Goal: Register for event/course

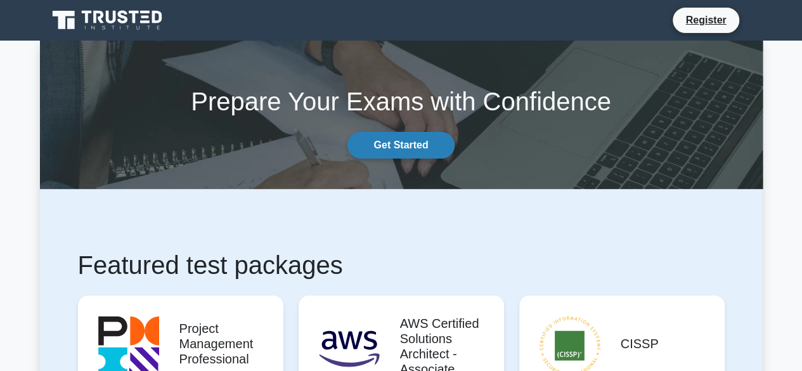
click at [395, 148] on link "Get Started" at bounding box center [400, 145] width 107 height 27
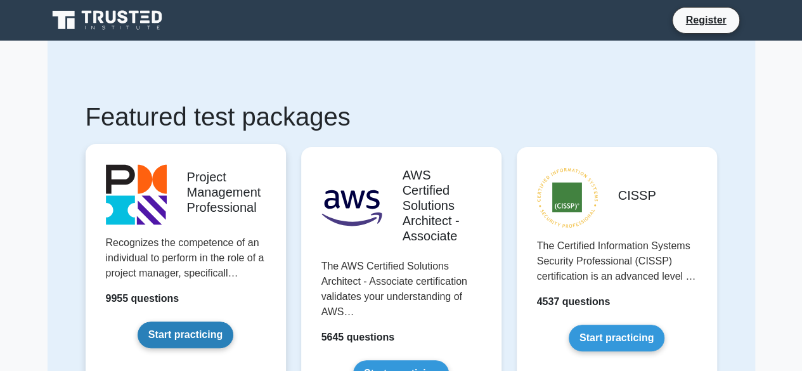
click at [198, 327] on link "Start practicing" at bounding box center [186, 334] width 96 height 27
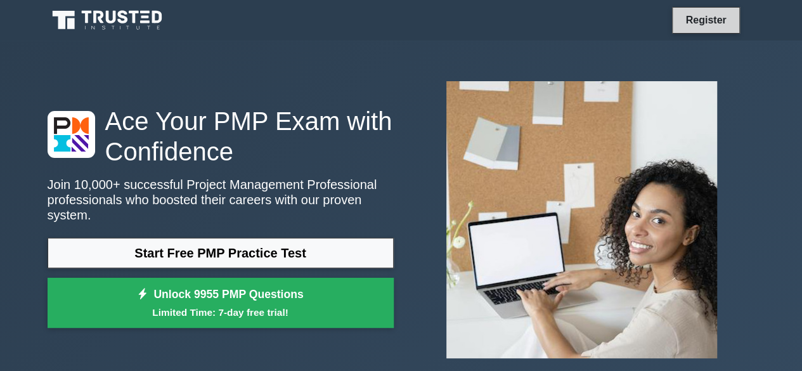
click at [703, 21] on link "Register" at bounding box center [706, 20] width 56 height 16
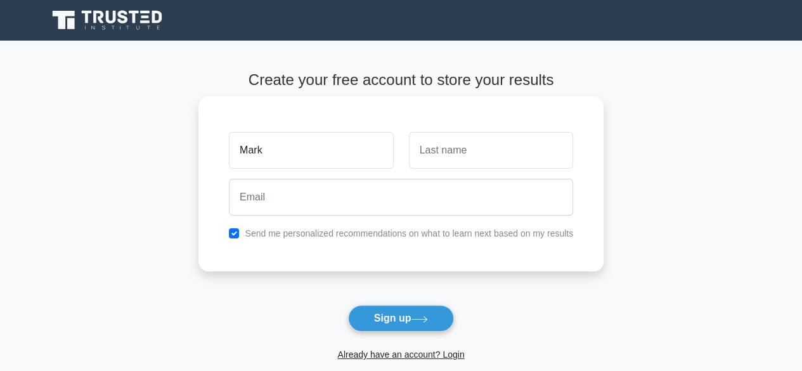
type input "Mark"
click at [458, 144] on input "text" at bounding box center [491, 150] width 164 height 37
type input "Pause"
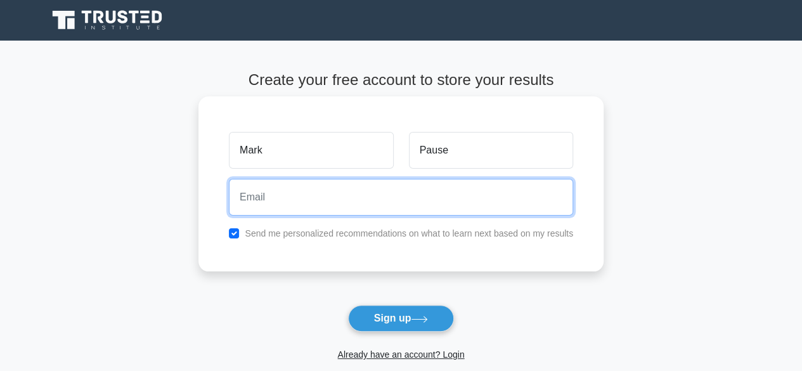
click at [402, 202] on input "email" at bounding box center [401, 197] width 344 height 37
type input "P"
type input "pmark@gmail.com"
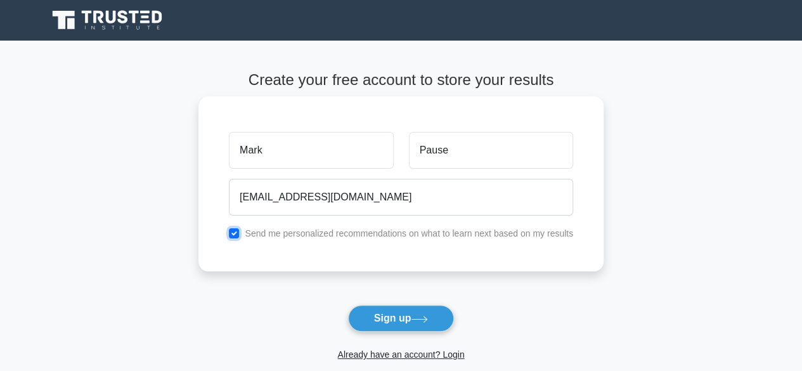
click at [234, 234] on input "checkbox" at bounding box center [234, 233] width 10 height 10
checkbox input "false"
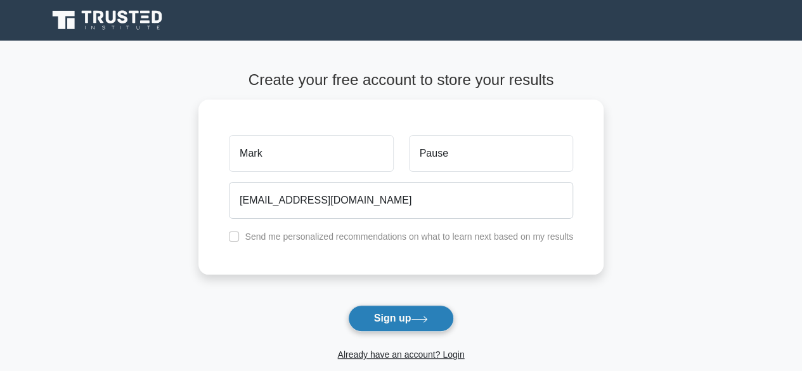
click at [391, 315] on button "Sign up" at bounding box center [401, 318] width 107 height 27
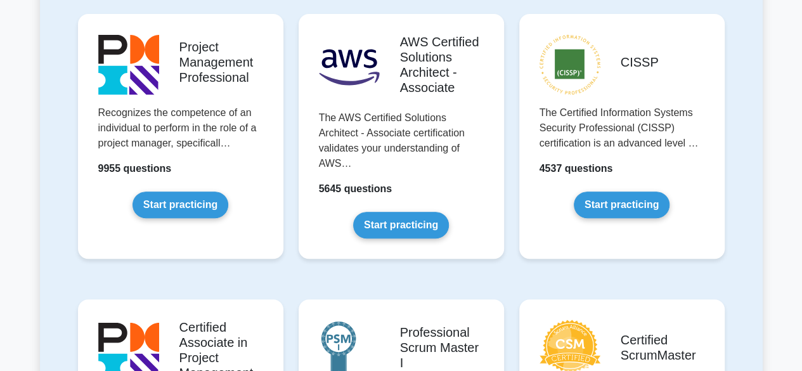
scroll to position [295, 0]
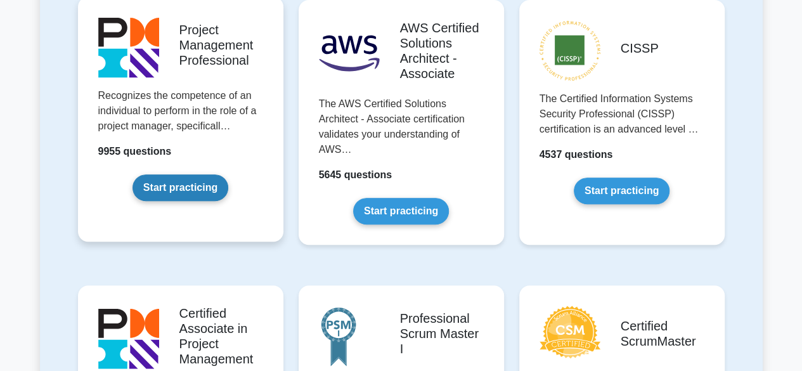
click at [169, 178] on link "Start practicing" at bounding box center [181, 187] width 96 height 27
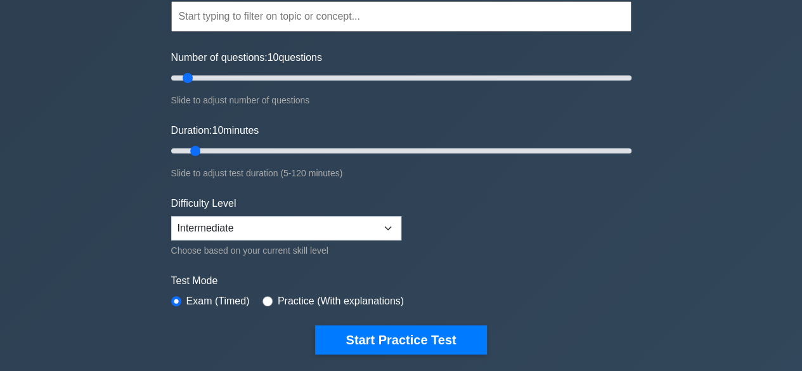
scroll to position [186, 0]
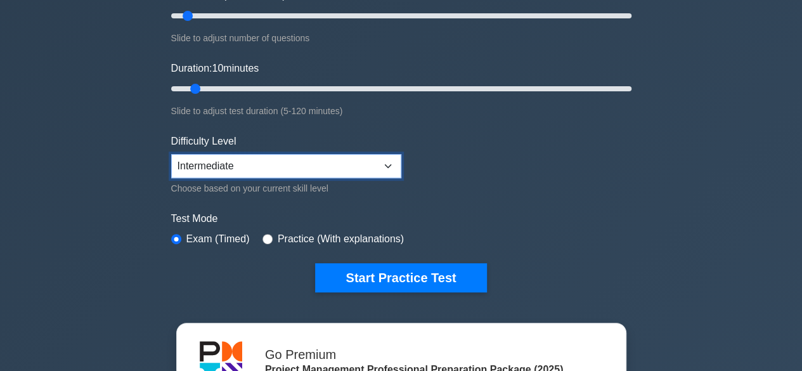
click at [370, 165] on select "Beginner Intermediate Expert" at bounding box center [286, 166] width 230 height 24
select select "expert"
click at [171, 154] on select "Beginner Intermediate Expert" at bounding box center [286, 166] width 230 height 24
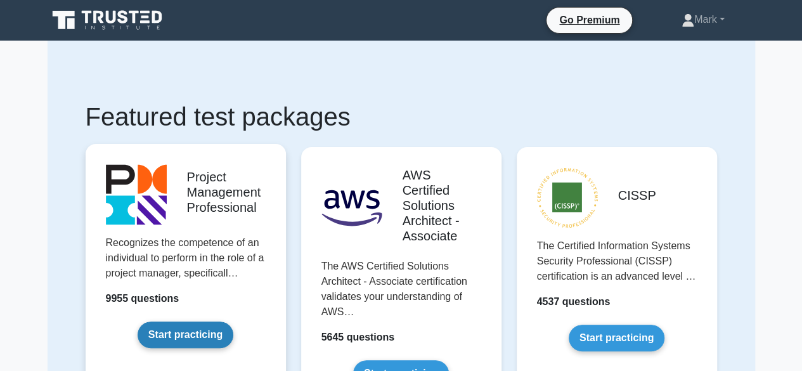
click at [162, 330] on link "Start practicing" at bounding box center [186, 334] width 96 height 27
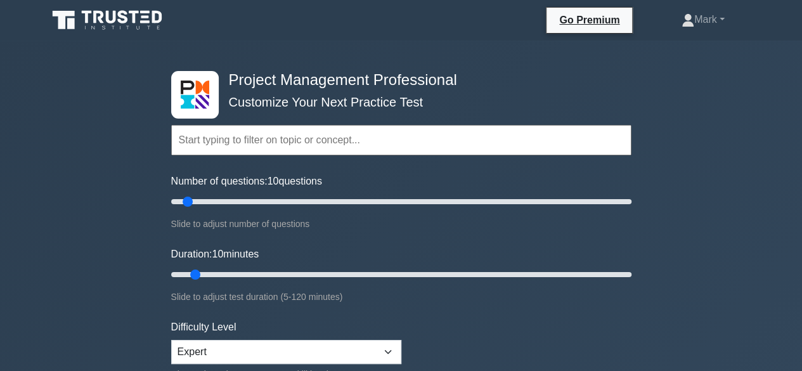
scroll to position [159, 0]
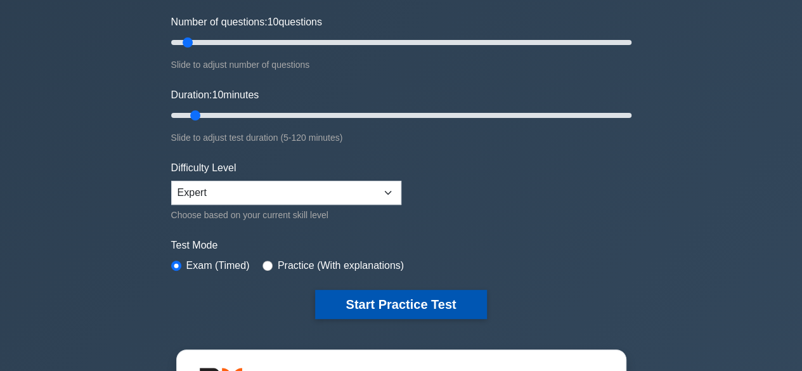
click at [368, 291] on button "Start Practice Test" at bounding box center [400, 304] width 171 height 29
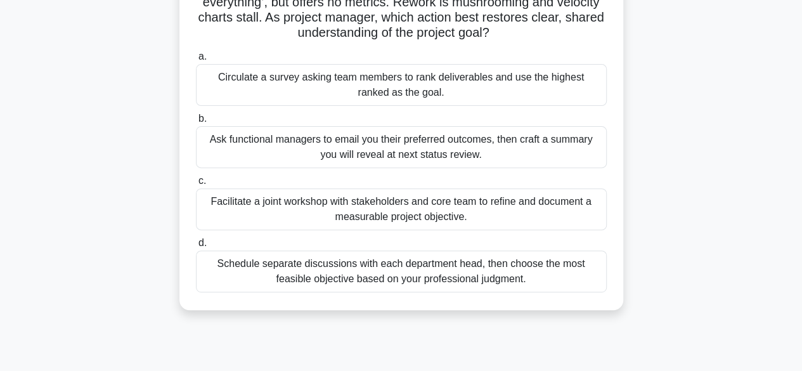
scroll to position [159, 0]
click at [415, 209] on div "Facilitate a joint workshop with stakeholders and core team to refine and docum…" at bounding box center [401, 209] width 411 height 42
click at [196, 185] on input "c. Facilitate a joint workshop with stakeholders and core team to refine and do…" at bounding box center [196, 180] width 0 height 8
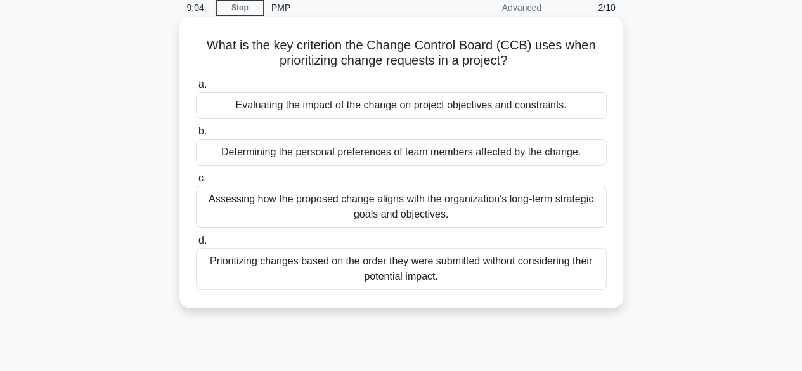
scroll to position [55, 0]
click at [417, 212] on div "Assessing how the proposed change aligns with the organization's long-term stra…" at bounding box center [401, 206] width 411 height 42
click at [196, 182] on input "c. Assessing how the proposed change aligns with the organization's long-term s…" at bounding box center [196, 178] width 0 height 8
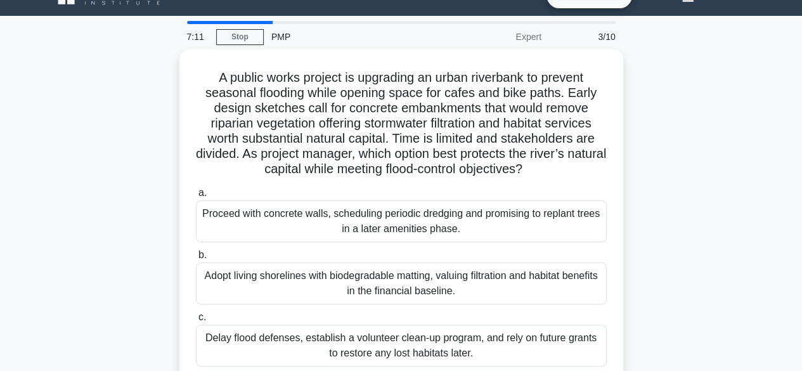
scroll to position [0, 0]
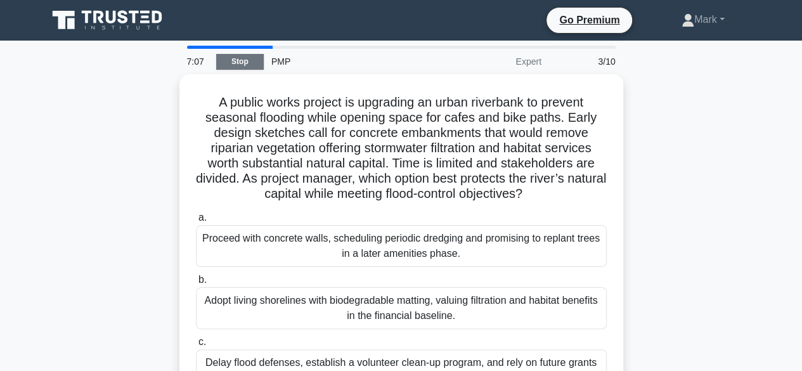
click at [238, 60] on link "Stop" at bounding box center [240, 62] width 48 height 16
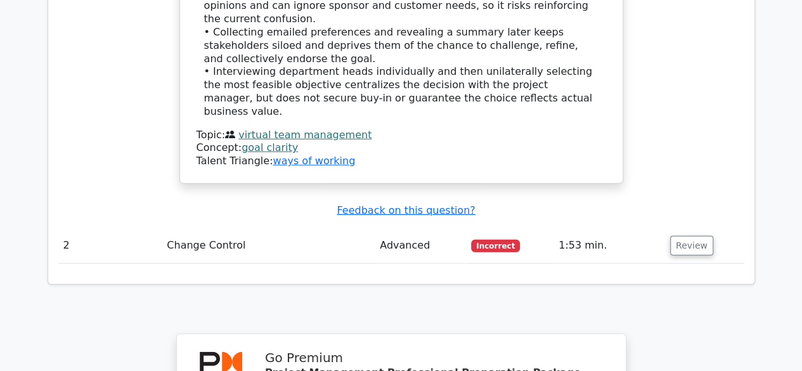
scroll to position [1648, 0]
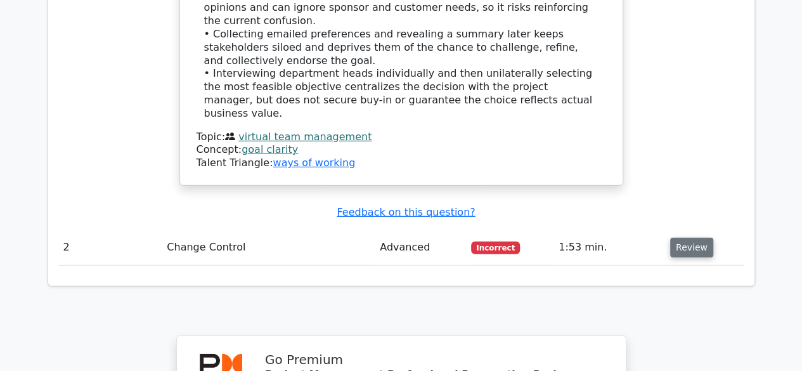
click at [687, 238] on button "Review" at bounding box center [691, 248] width 43 height 20
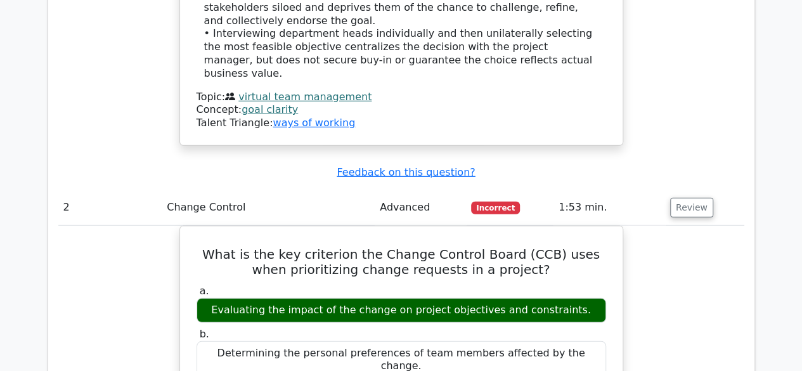
scroll to position [1692, 0]
